Goal: Transaction & Acquisition: Purchase product/service

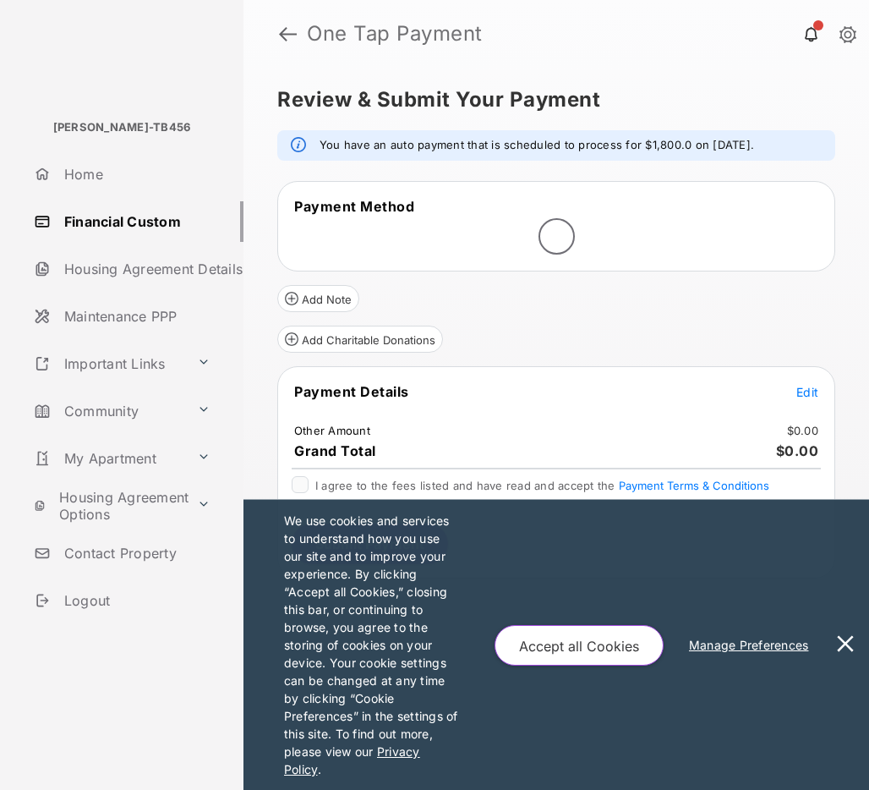
click at [801, 392] on span "Edit" at bounding box center [808, 392] width 22 height 14
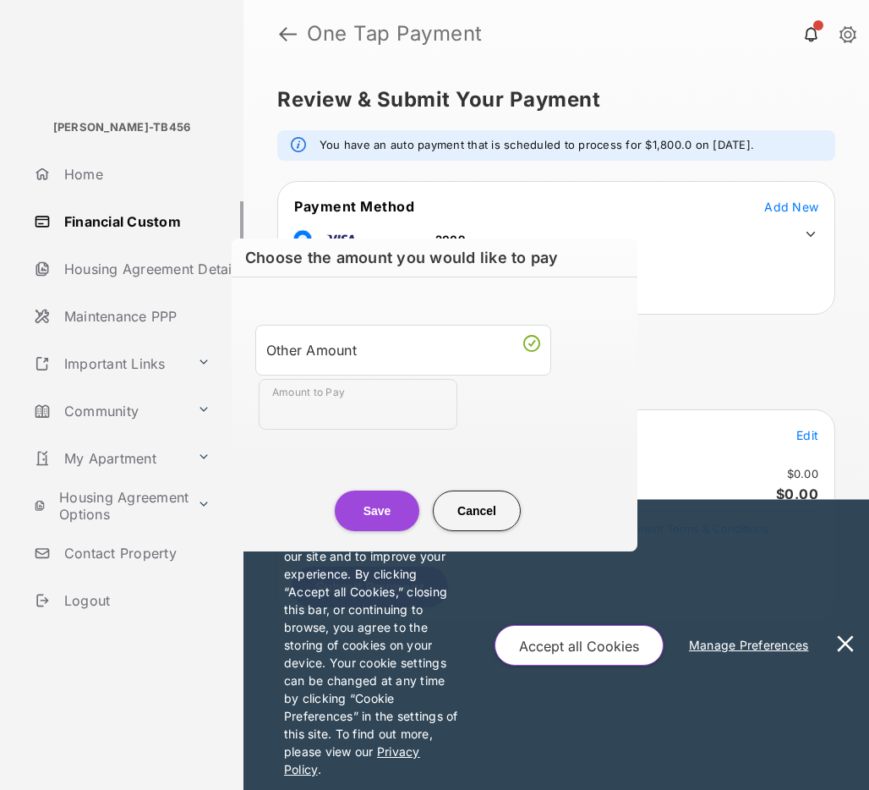
click at [293, 405] on input "Amount to Pay" at bounding box center [358, 404] width 199 height 51
type input "**"
click at [386, 507] on button "Save" at bounding box center [377, 511] width 85 height 41
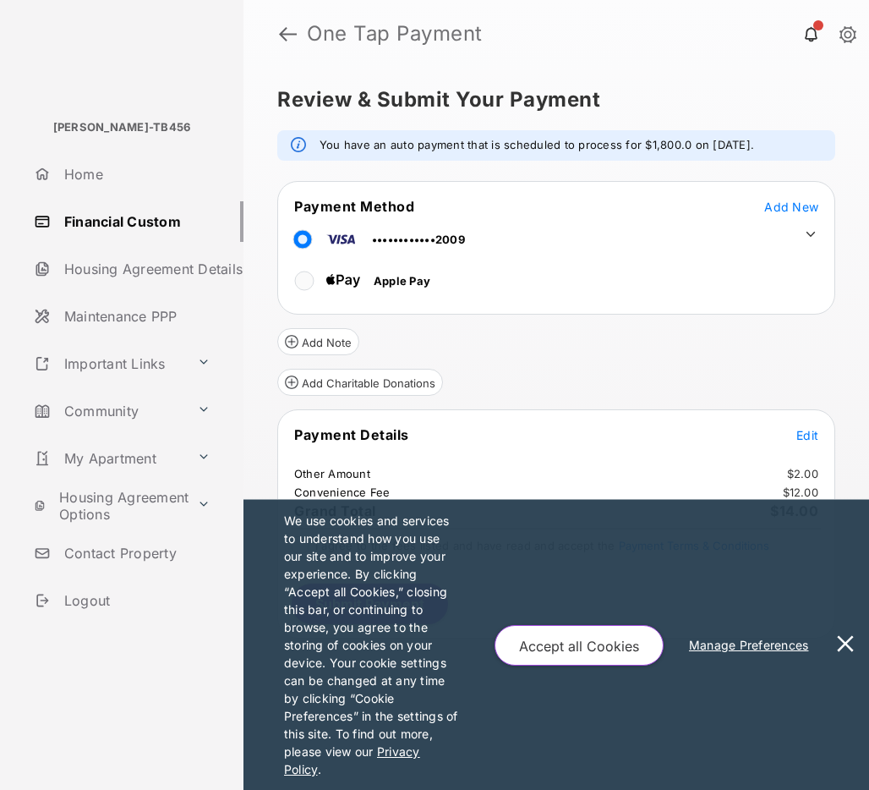
click at [847, 648] on button at bounding box center [846, 645] width 34 height 290
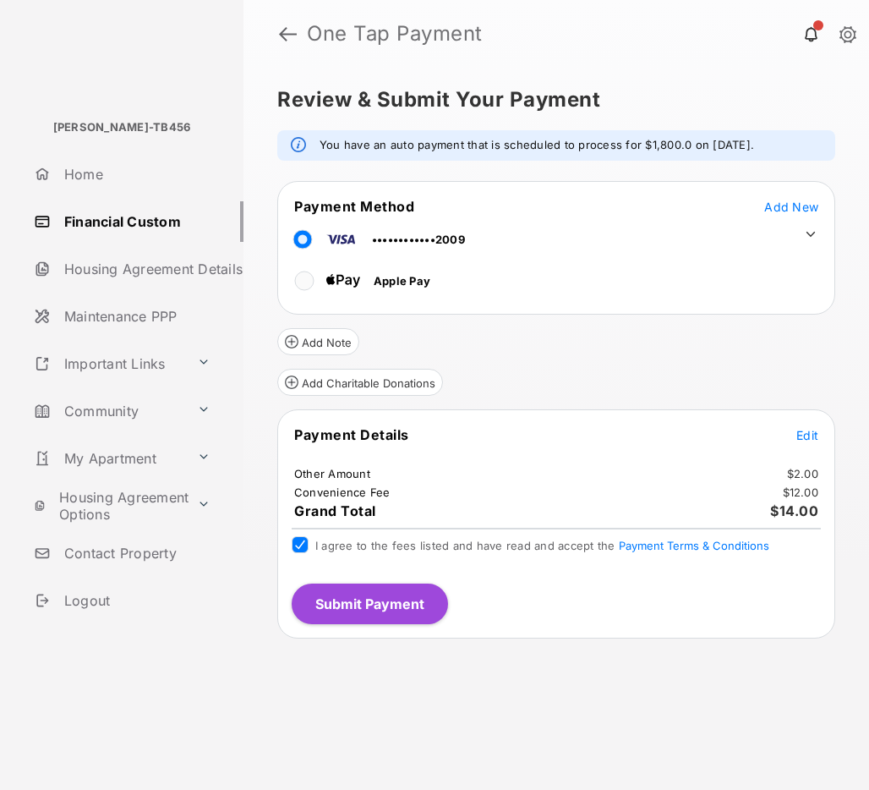
click at [430, 597] on button "Submit Payment" at bounding box center [370, 604] width 156 height 41
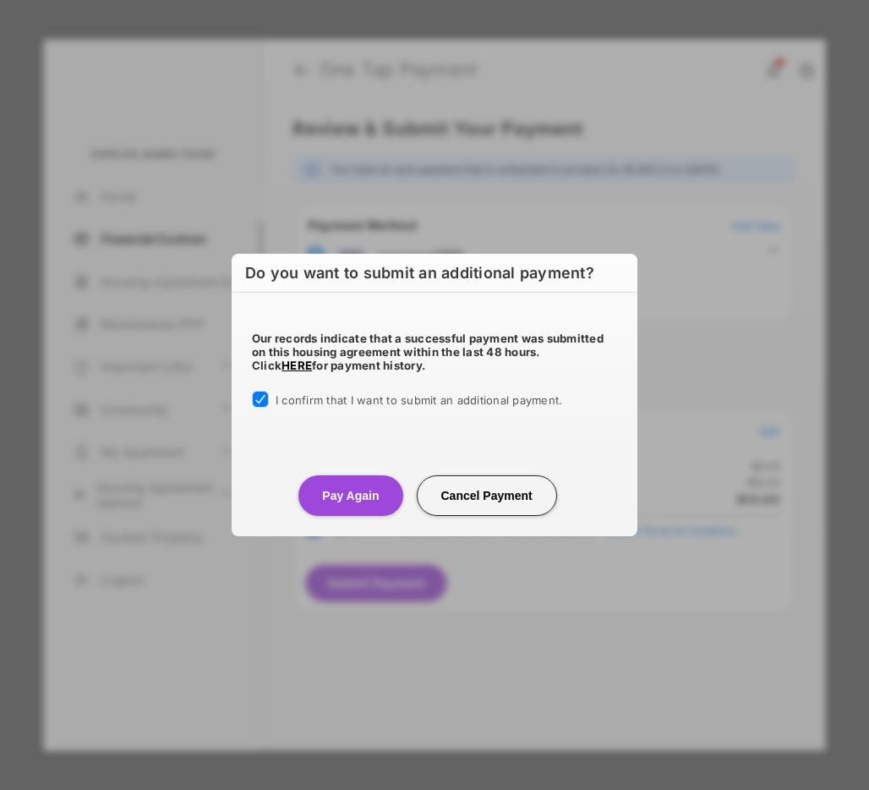
click at [360, 486] on button "Pay Again" at bounding box center [351, 495] width 104 height 41
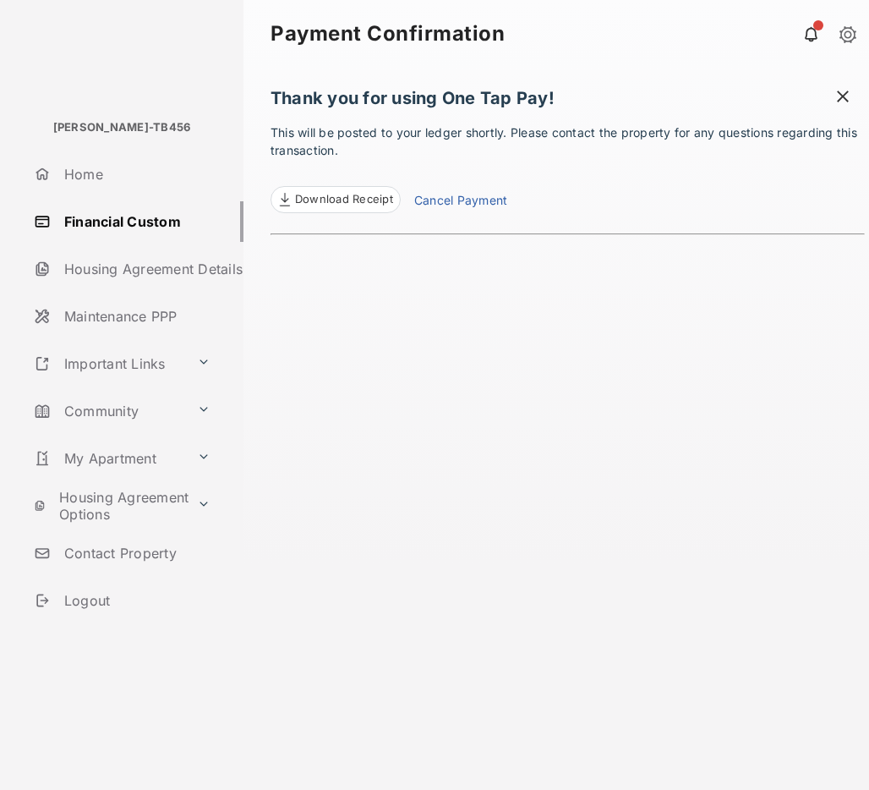
click at [844, 94] on span at bounding box center [843, 98] width 17 height 21
